Goal: Navigation & Orientation: Find specific page/section

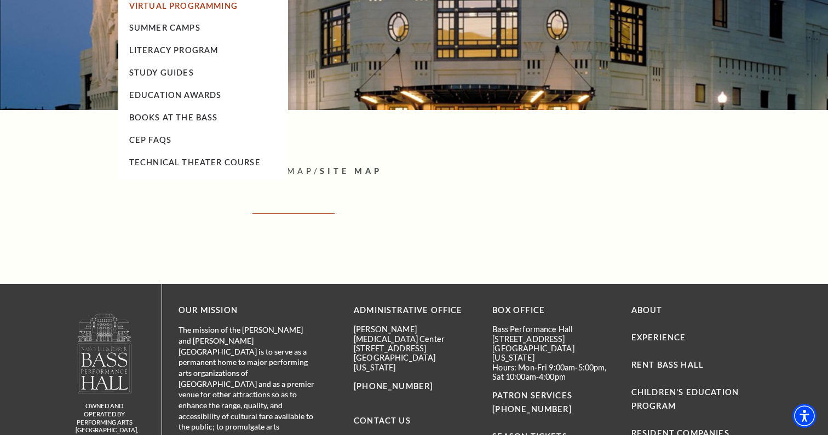
scroll to position [138, 0]
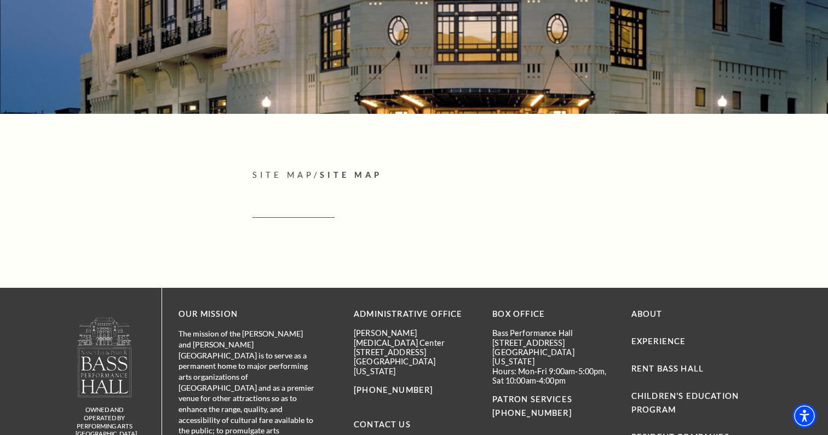
click at [269, 176] on span "Site Map" at bounding box center [282, 174] width 61 height 9
click at [353, 172] on span "Site Map" at bounding box center [351, 174] width 62 height 9
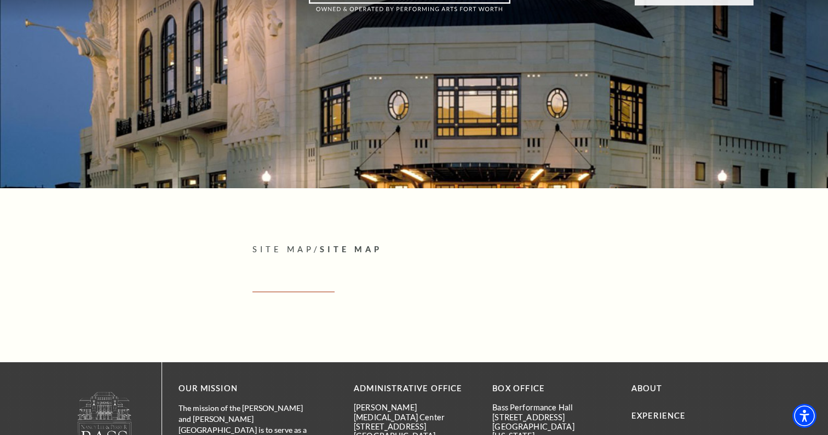
scroll to position [0, 0]
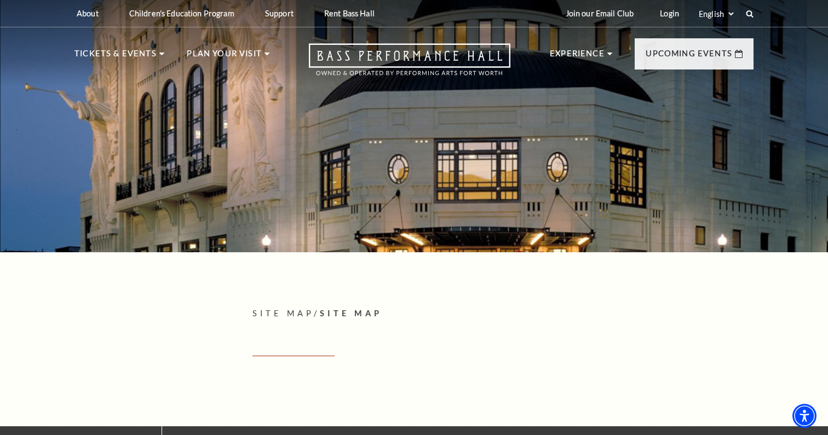
click at [258, 308] on p "Site Map / Site Map" at bounding box center [502, 314] width 501 height 14
click at [382, 312] on span "Site Map" at bounding box center [351, 313] width 62 height 9
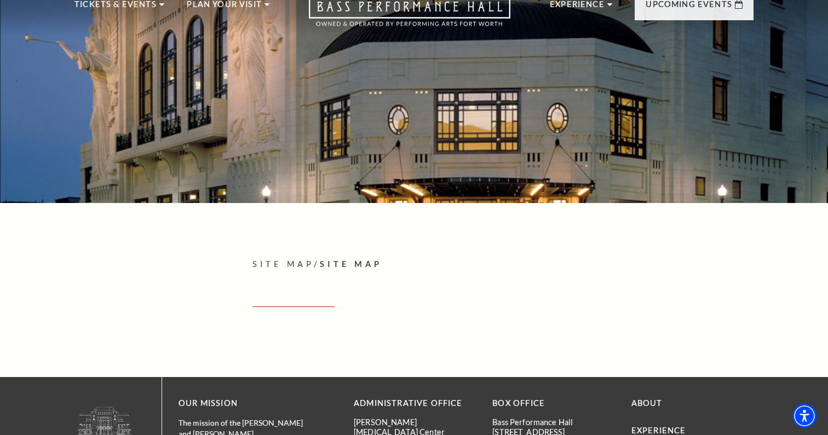
scroll to position [22, 0]
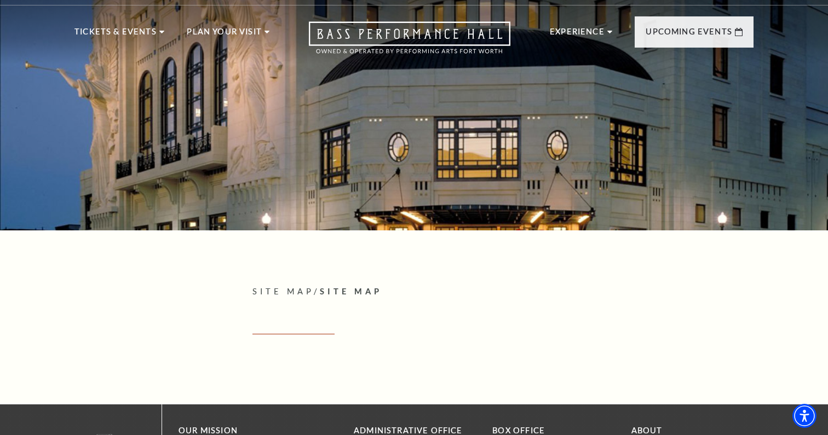
click at [345, 291] on span "Site Map" at bounding box center [351, 291] width 62 height 9
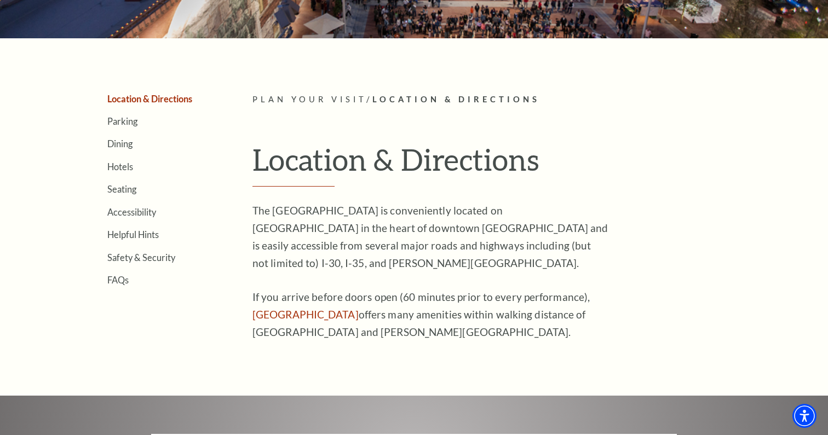
scroll to position [217, 0]
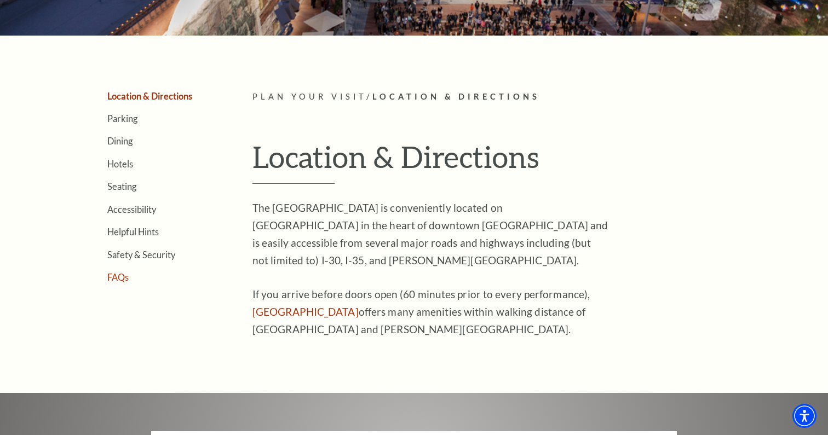
click at [121, 274] on link "FAQs" at bounding box center [117, 277] width 21 height 10
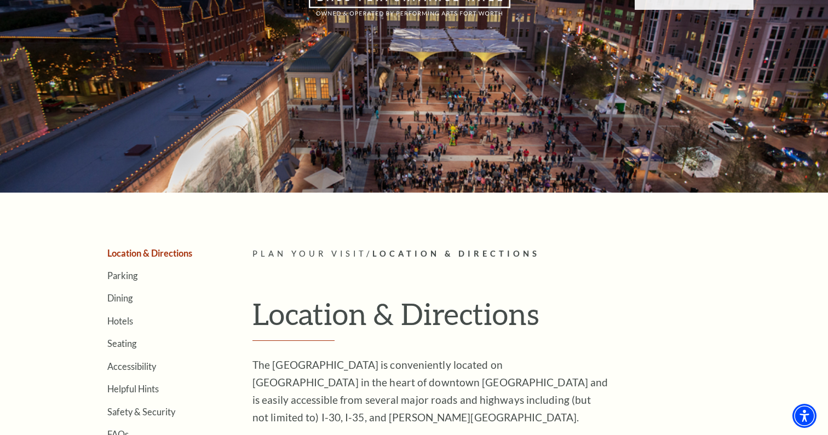
scroll to position [0, 0]
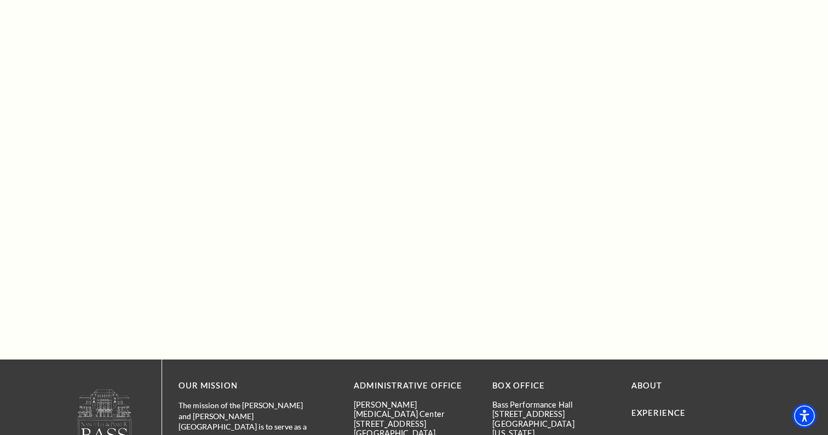
scroll to position [497, 0]
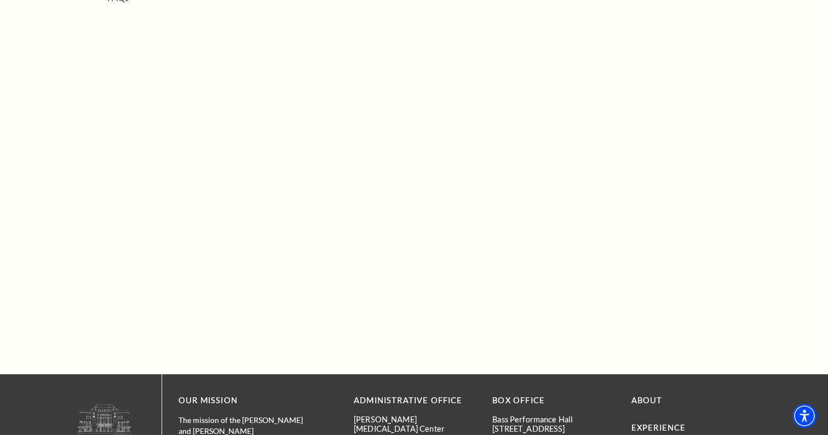
click at [143, 113] on aside "Location & Directions Parking Dining Hotels Seating Accessibility Helpful Hints…" at bounding box center [146, 66] width 145 height 510
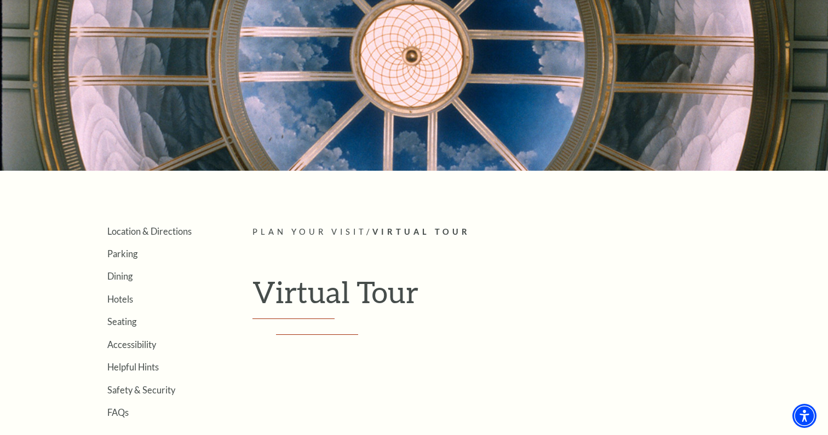
scroll to position [92, 0]
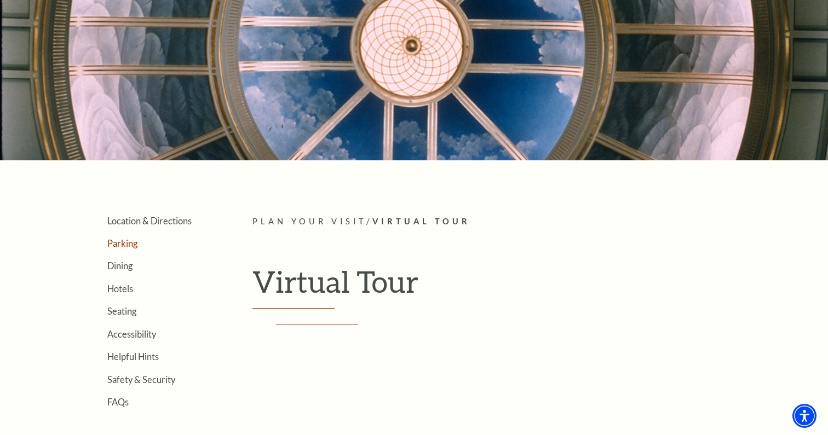
click at [125, 245] on link "Parking" at bounding box center [122, 243] width 30 height 10
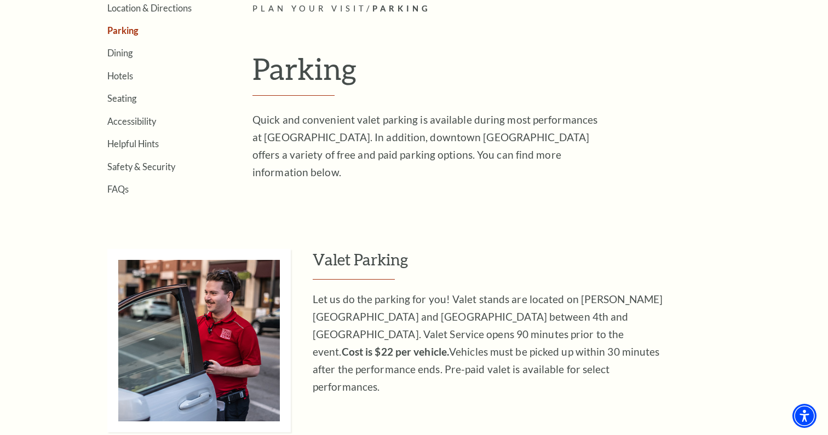
scroll to position [304, 0]
click at [114, 188] on link "FAQs" at bounding box center [117, 189] width 21 height 10
